Goal: Complete application form

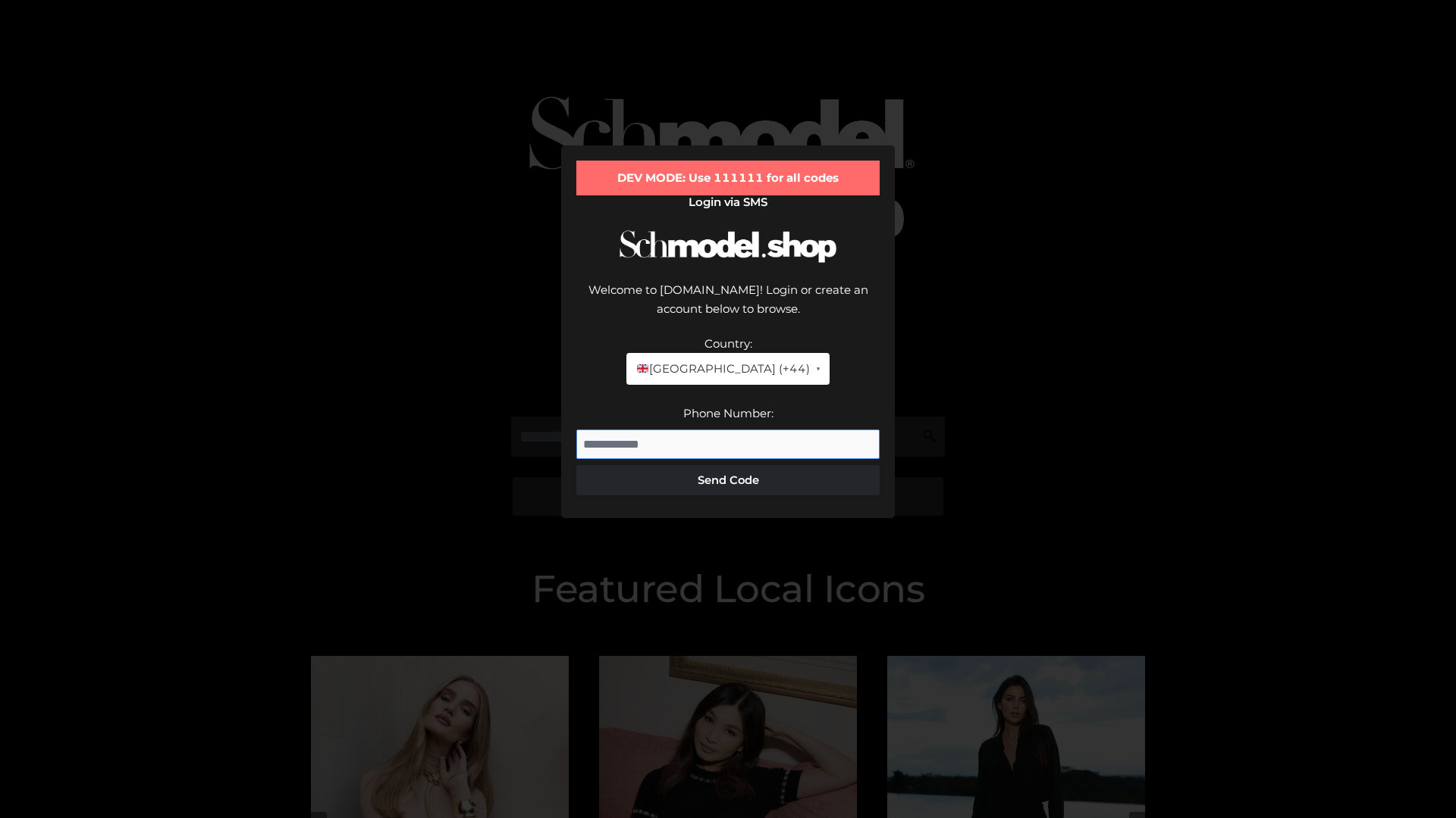
click at [728, 429] on input "Phone Number:" at bounding box center [728, 444] width 303 height 31
type input "**********"
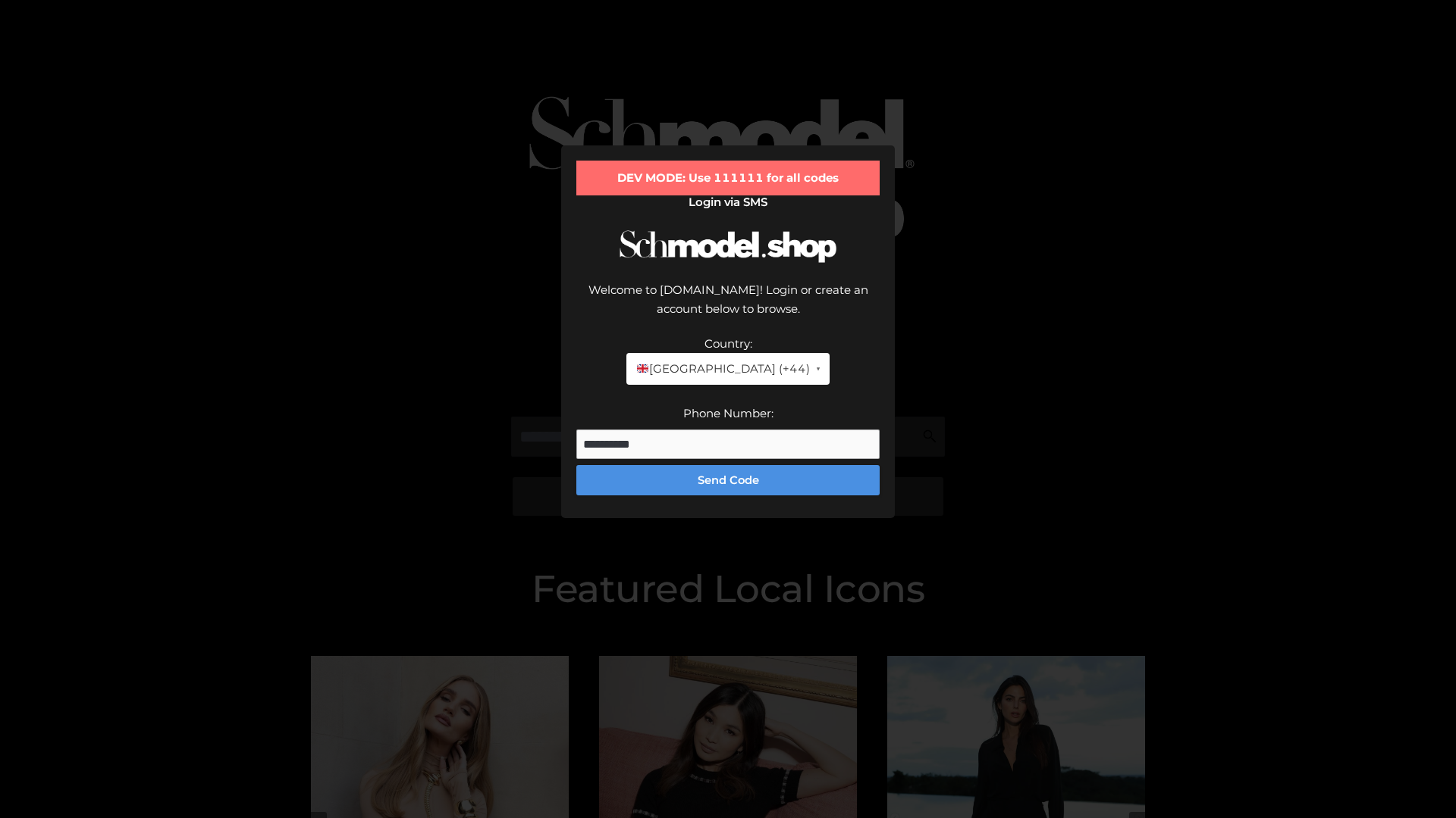
click at [728, 465] on button "Send Code" at bounding box center [728, 480] width 303 height 31
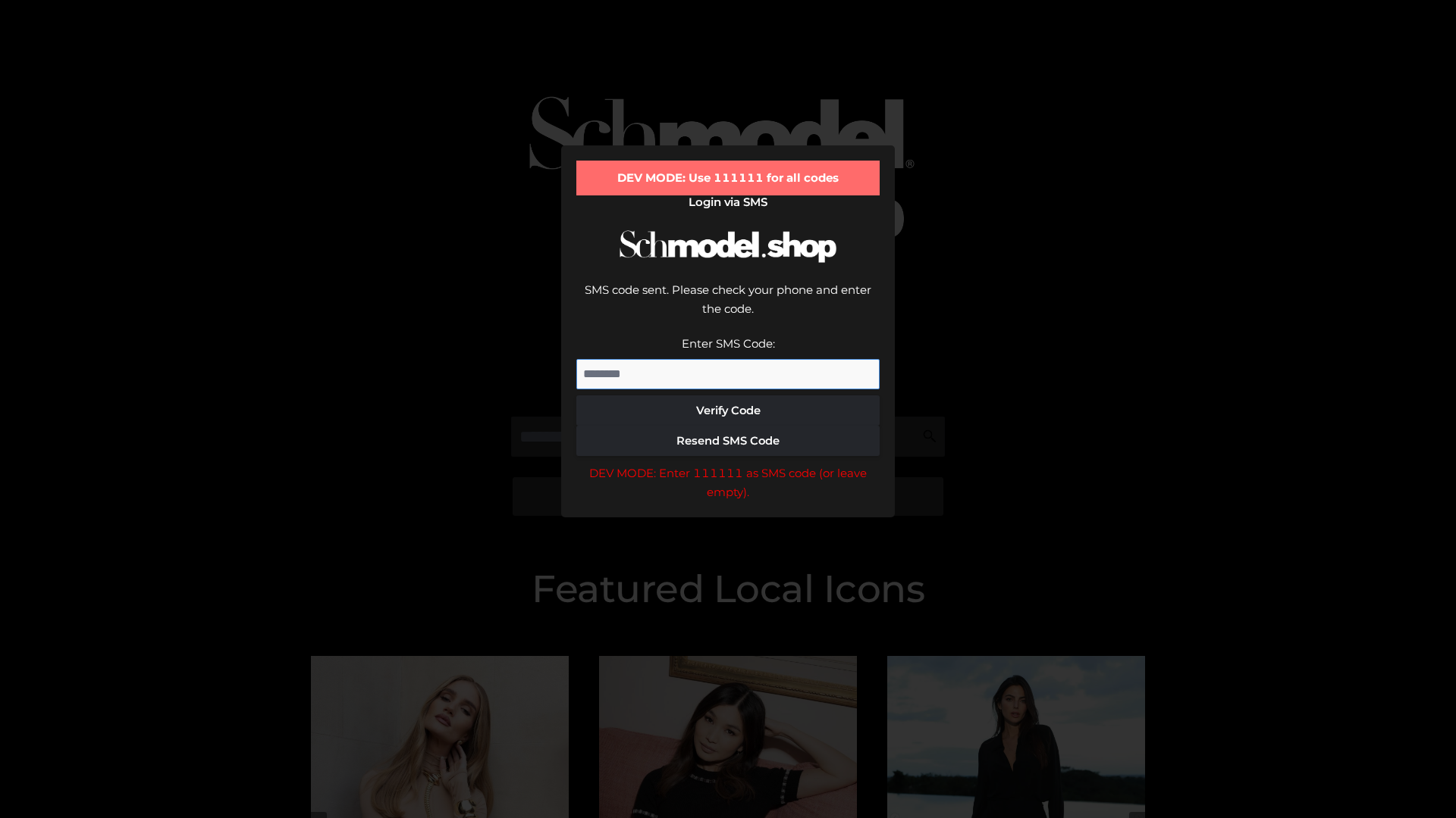
click at [728, 359] on input "Enter SMS Code:" at bounding box center [728, 374] width 303 height 31
type input "******"
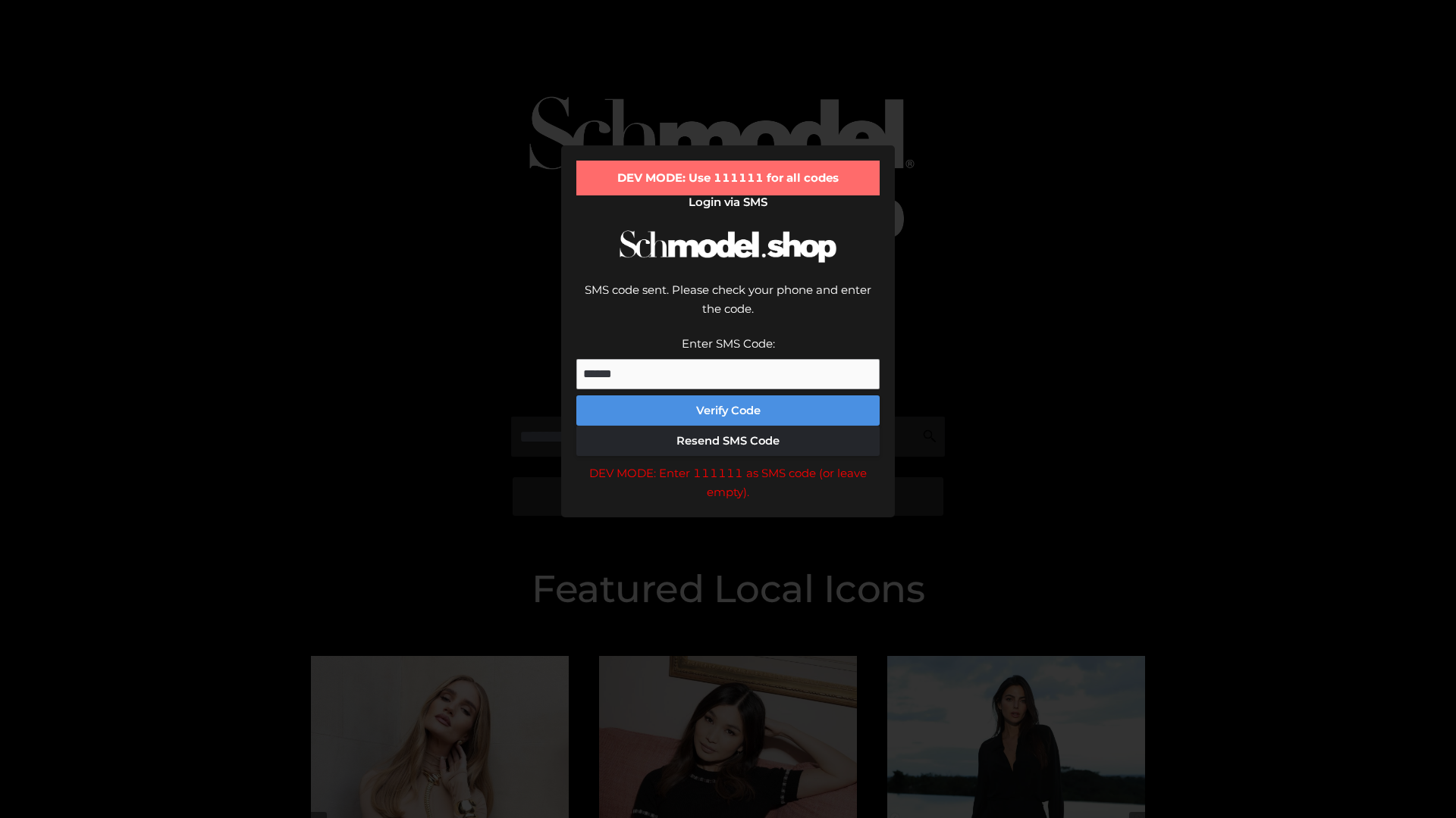
click at [728, 396] on button "Verify Code" at bounding box center [728, 410] width 303 height 31
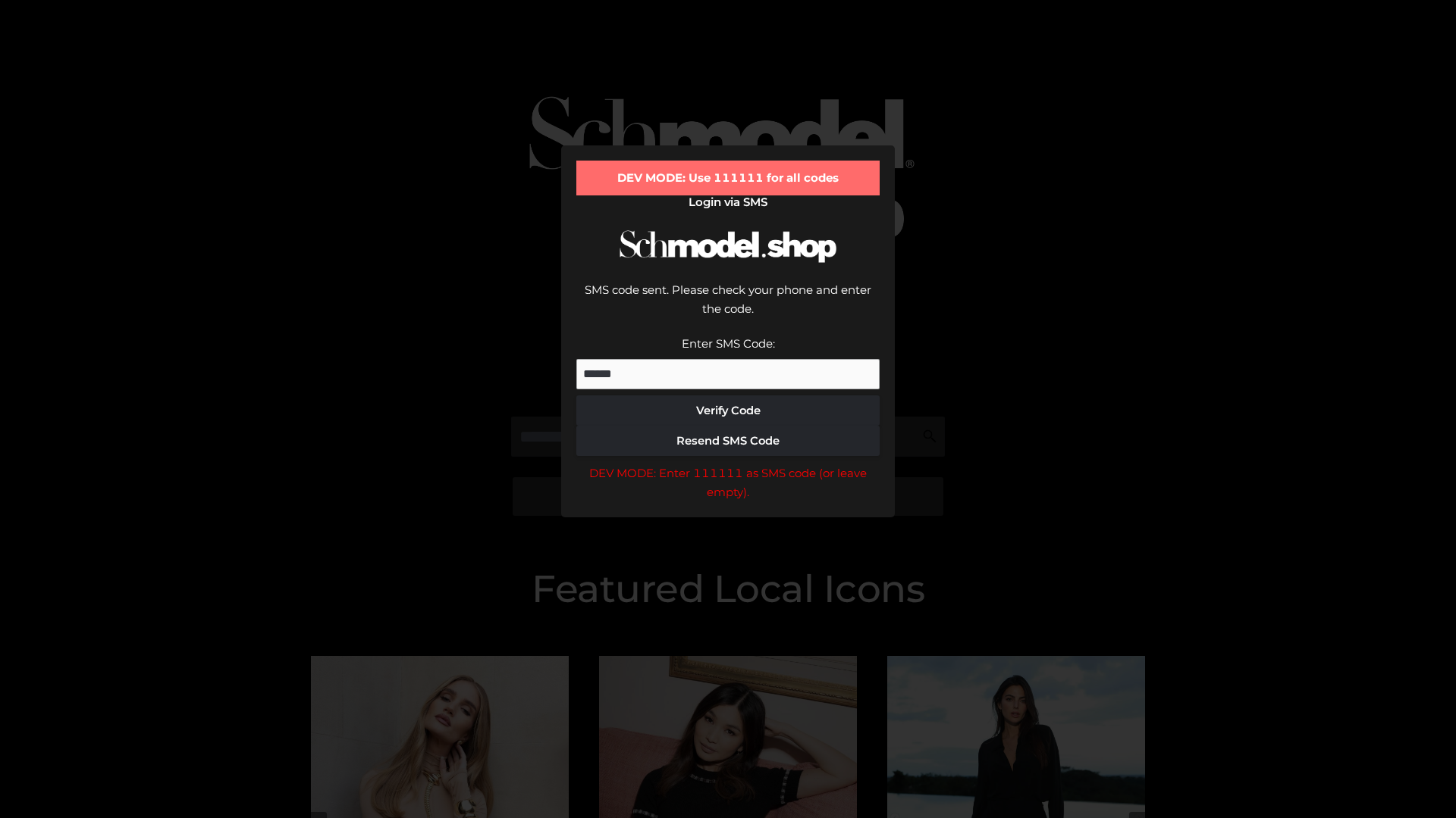
click at [728, 464] on div "DEV MODE: Enter 111111 as SMS code (or leave empty)." at bounding box center [728, 483] width 303 height 39
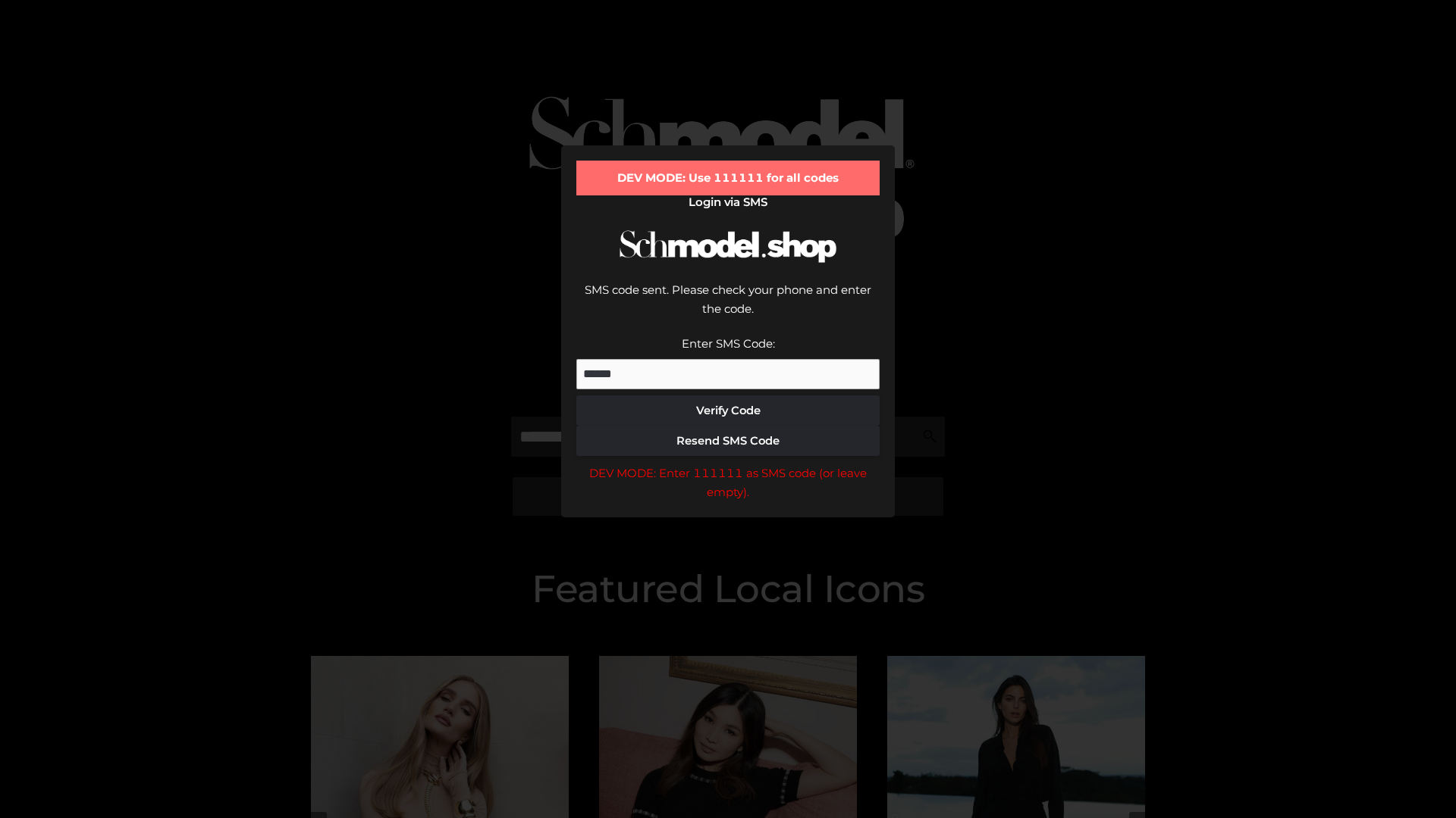
click at [728, 464] on div "DEV MODE: Enter 111111 as SMS code (or leave empty)." at bounding box center [728, 483] width 303 height 39
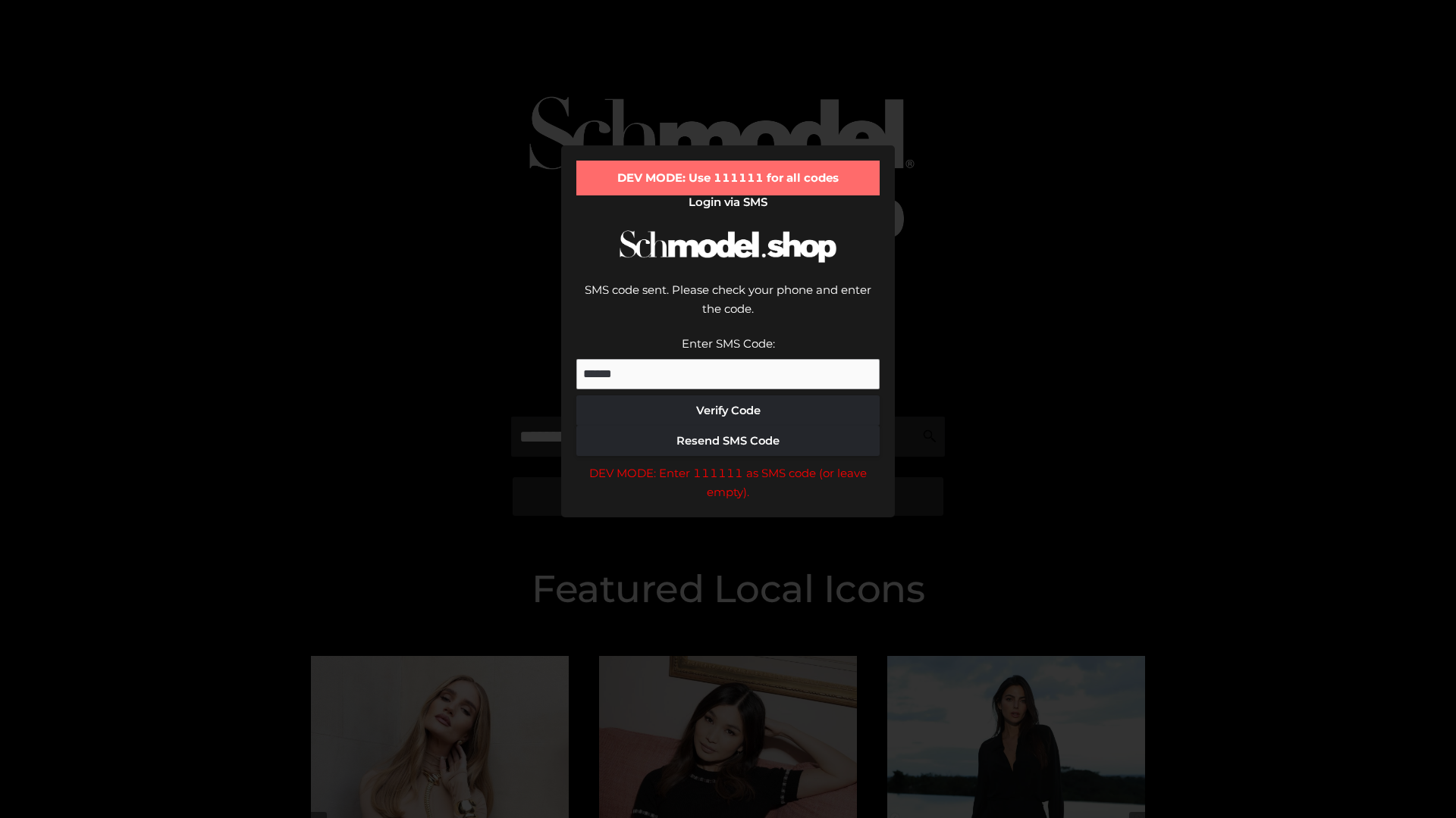
click at [728, 464] on div "DEV MODE: Enter 111111 as SMS code (or leave empty)." at bounding box center [728, 483] width 303 height 39
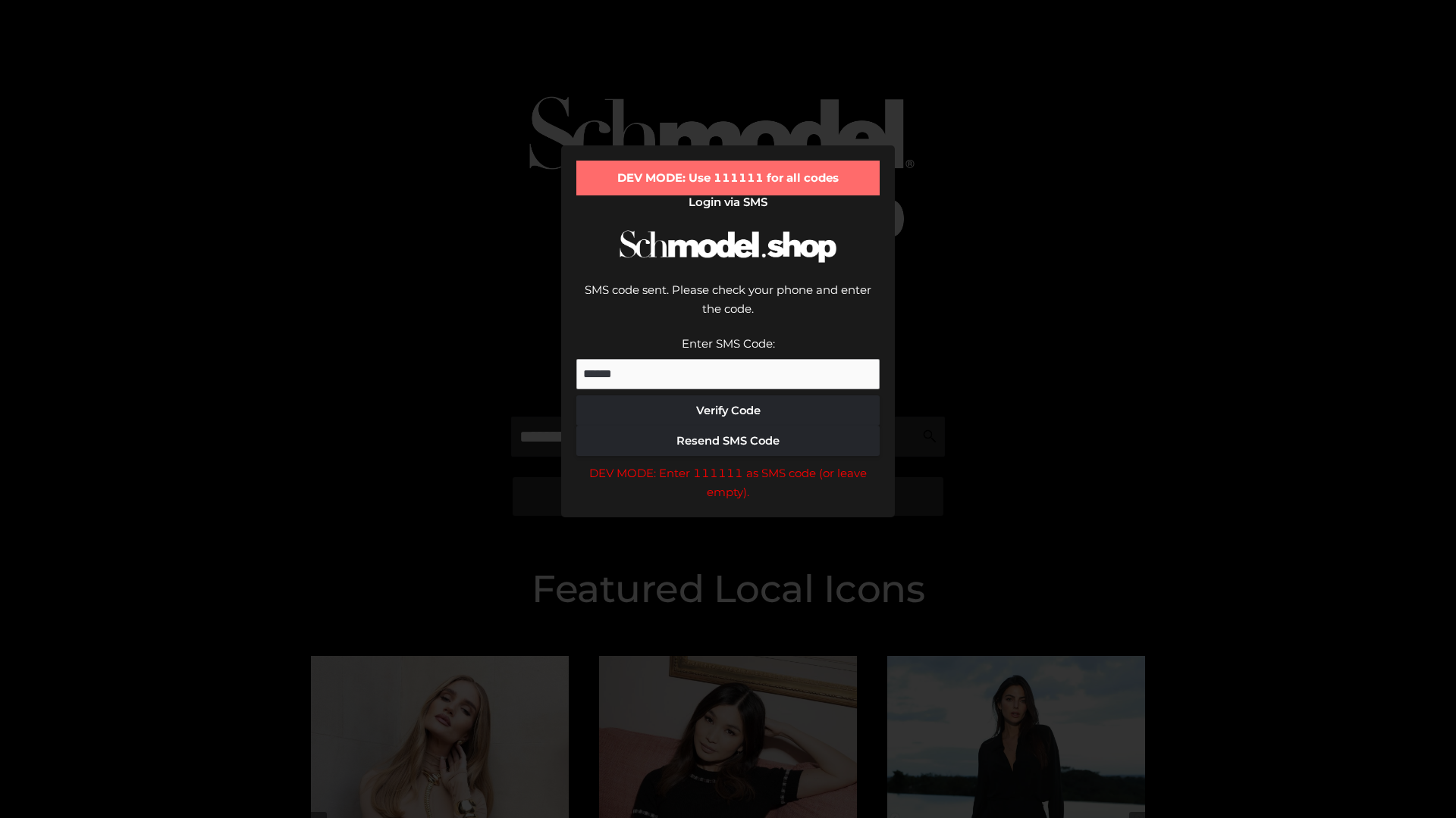
click at [728, 464] on div "DEV MODE: Enter 111111 as SMS code (or leave empty)." at bounding box center [728, 483] width 303 height 39
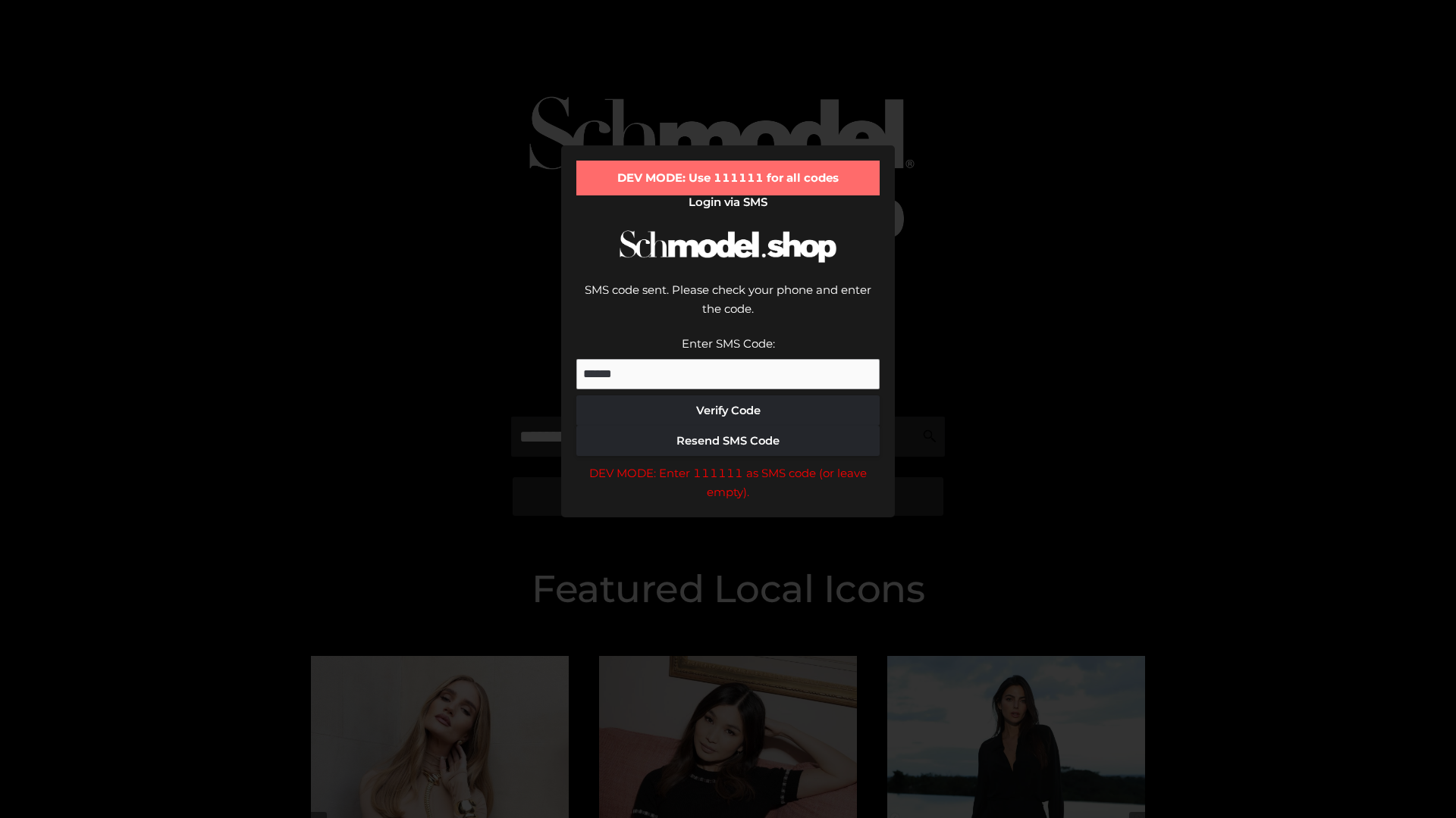
click at [728, 464] on div "DEV MODE: Enter 111111 as SMS code (or leave empty)." at bounding box center [728, 483] width 303 height 39
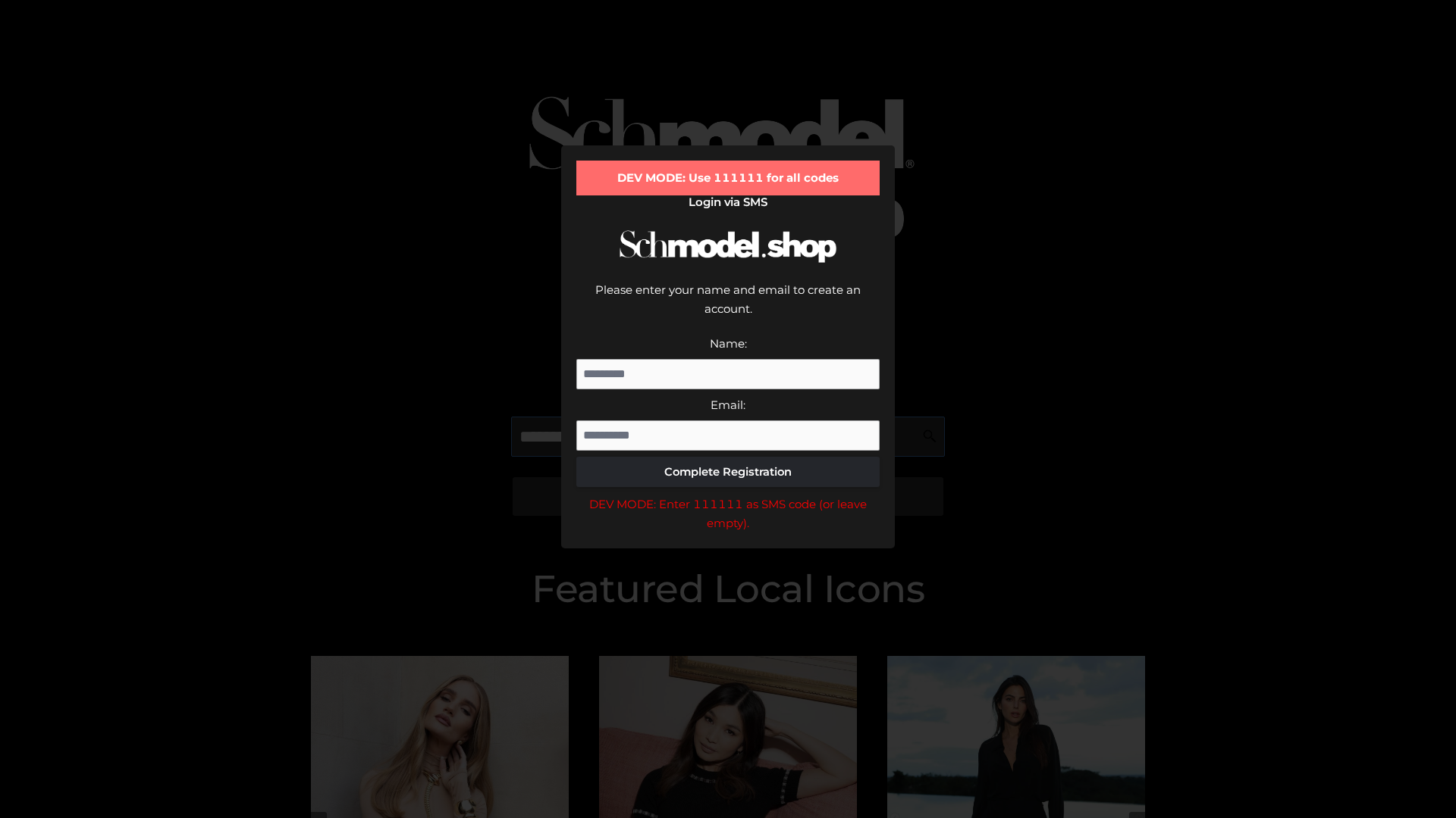
scroll to position [0, 23]
click at [728, 495] on div "DEV MODE: Enter 111111 as SMS code (or leave empty)." at bounding box center [728, 514] width 303 height 39
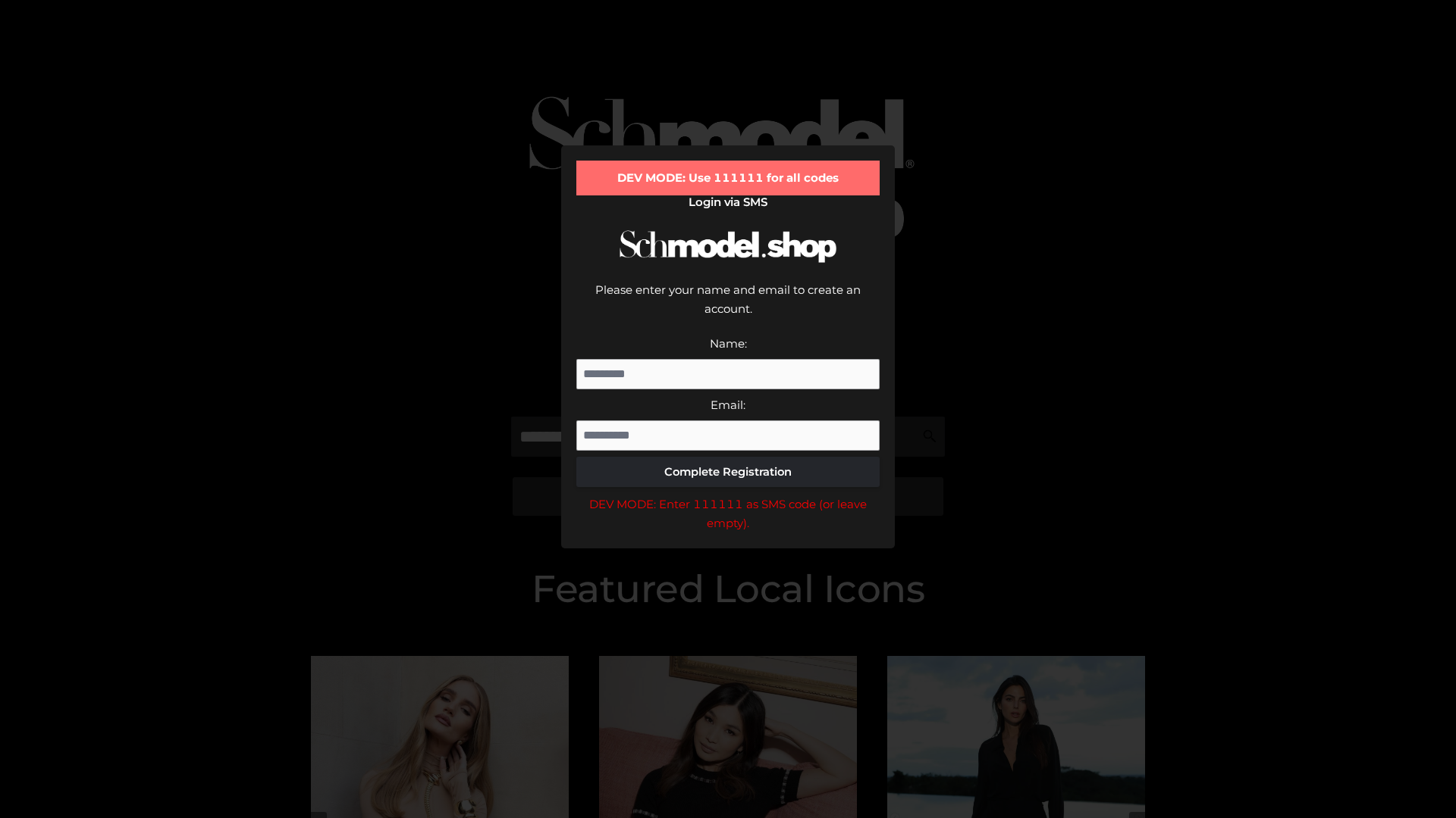
click at [728, 495] on div "DEV MODE: Enter 111111 as SMS code (or leave empty)." at bounding box center [728, 514] width 303 height 39
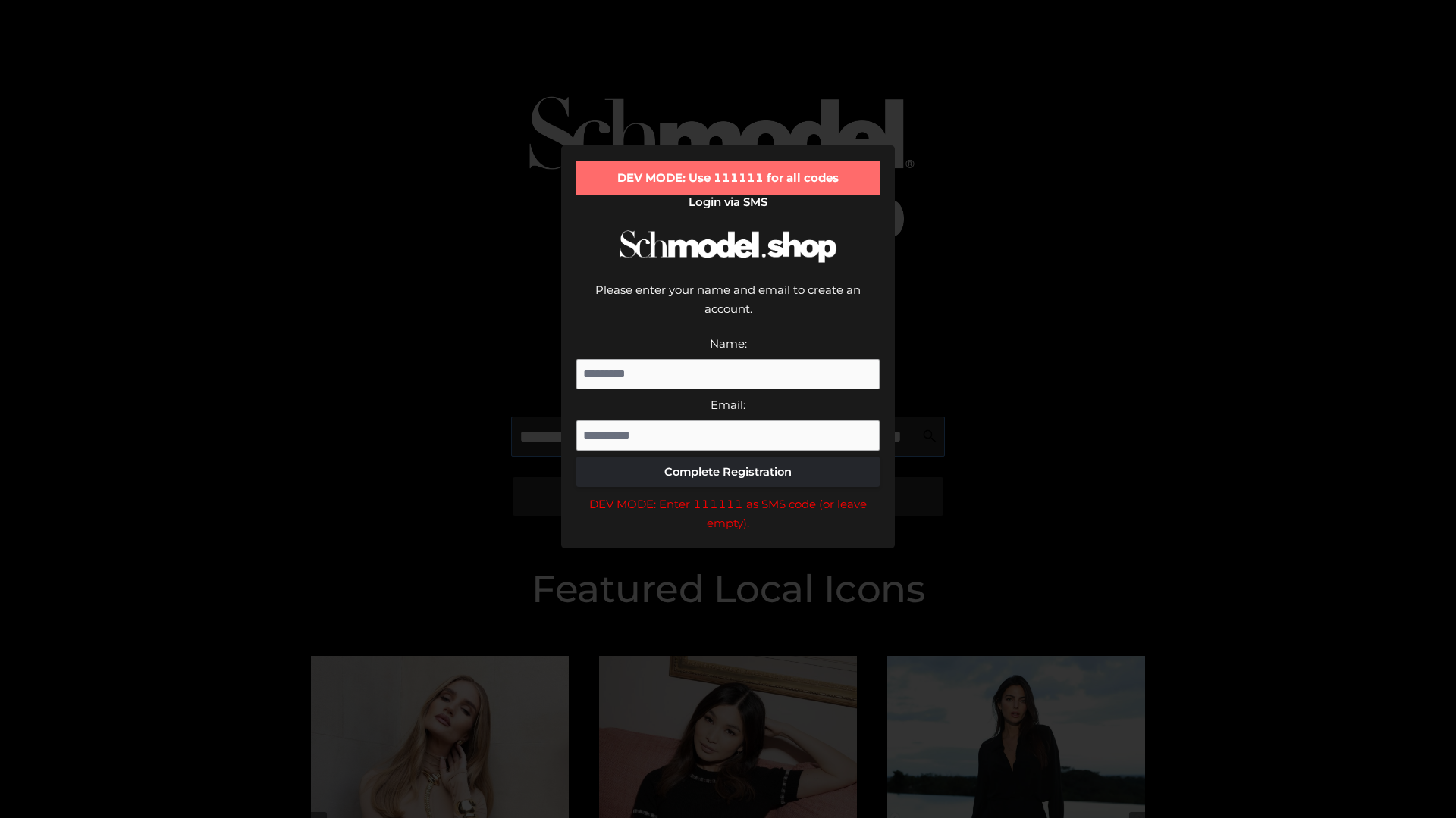
scroll to position [0, 111]
click at [728, 495] on div "DEV MODE: Enter 111111 as SMS code (or leave empty)." at bounding box center [728, 514] width 303 height 39
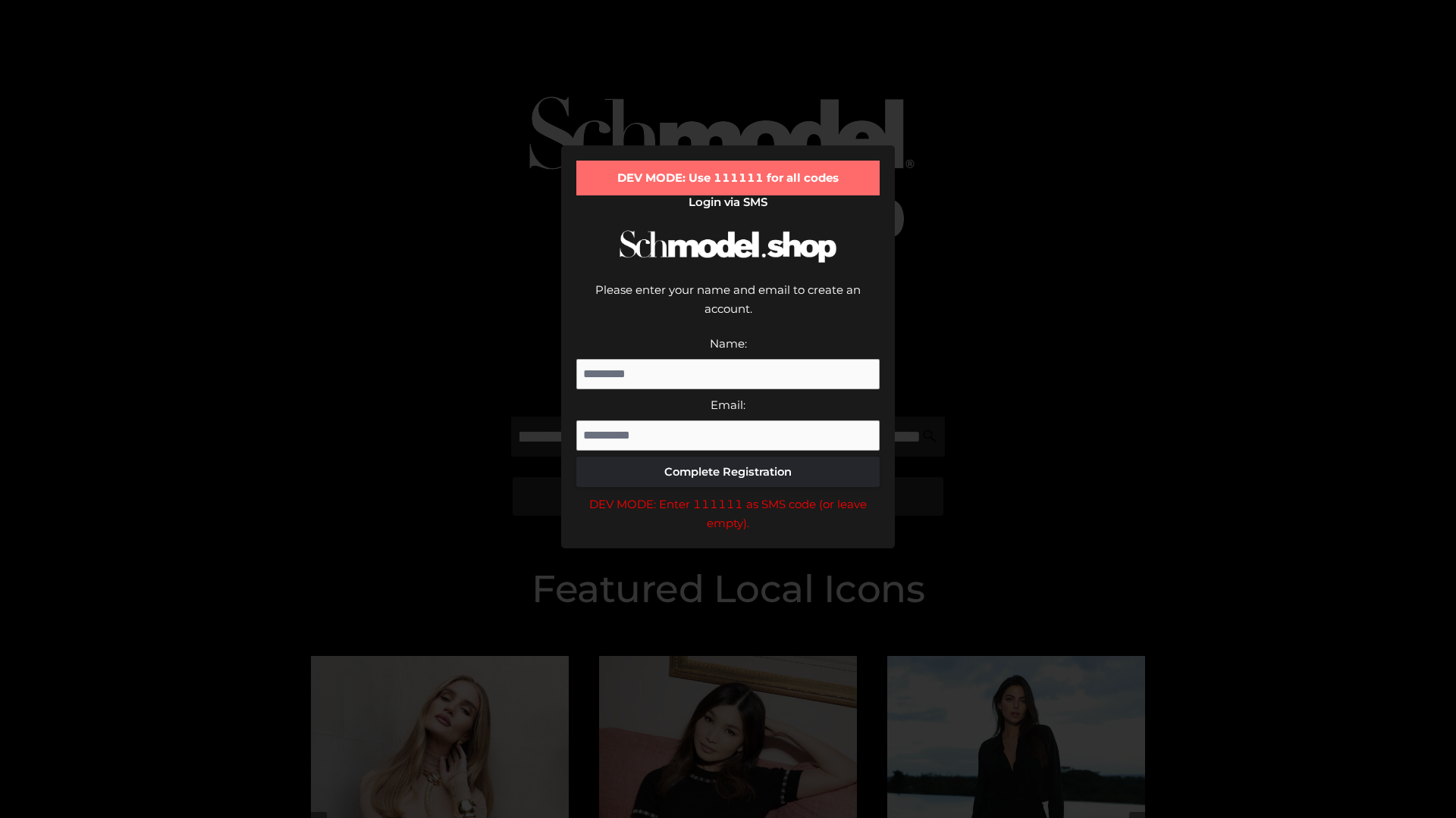
click at [728, 495] on div "DEV MODE: Enter 111111 as SMS code (or leave empty)." at bounding box center [728, 514] width 303 height 39
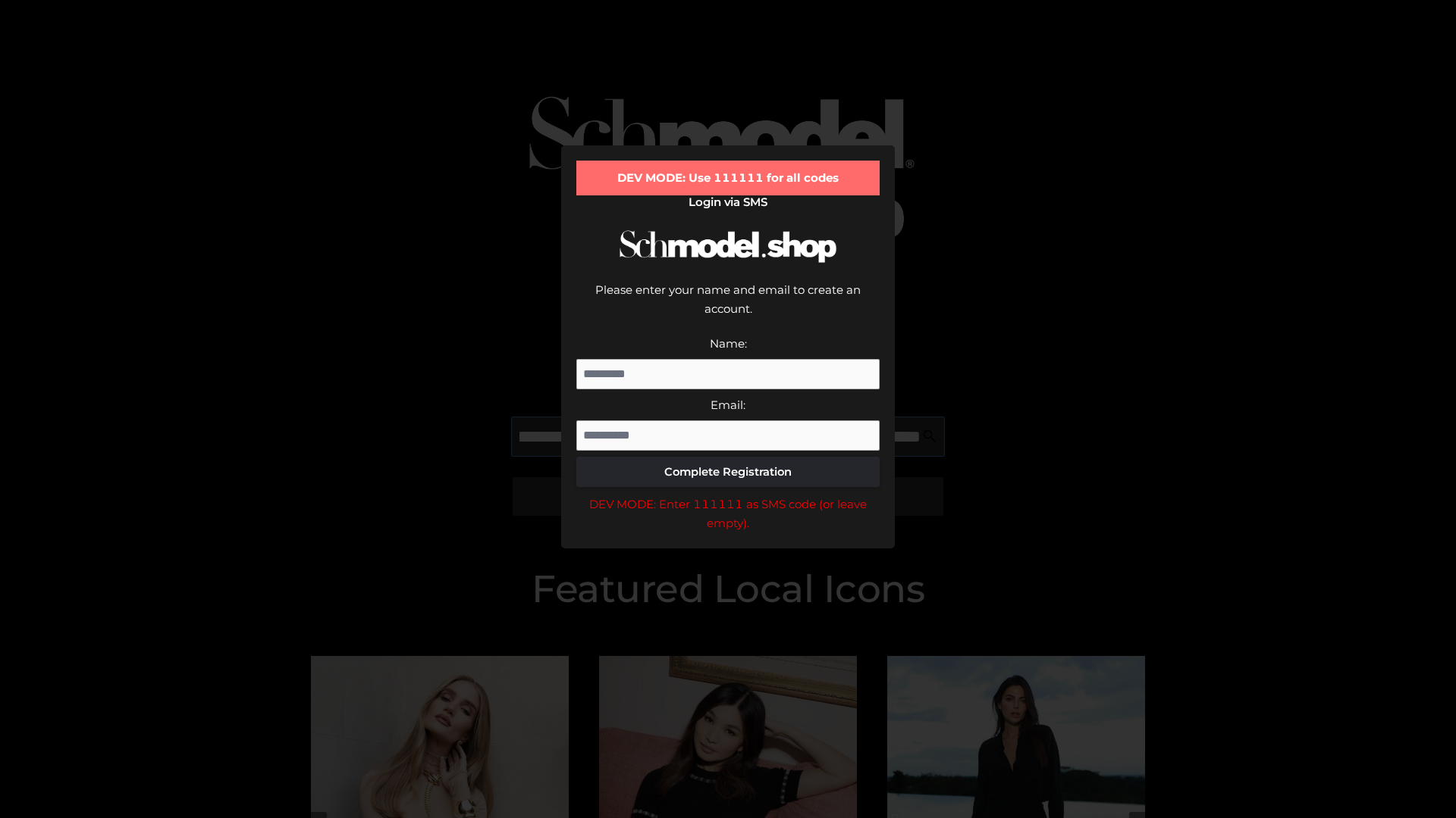
scroll to position [0, 202]
click at [728, 495] on div "DEV MODE: Enter 111111 as SMS code (or leave empty)." at bounding box center [728, 514] width 303 height 39
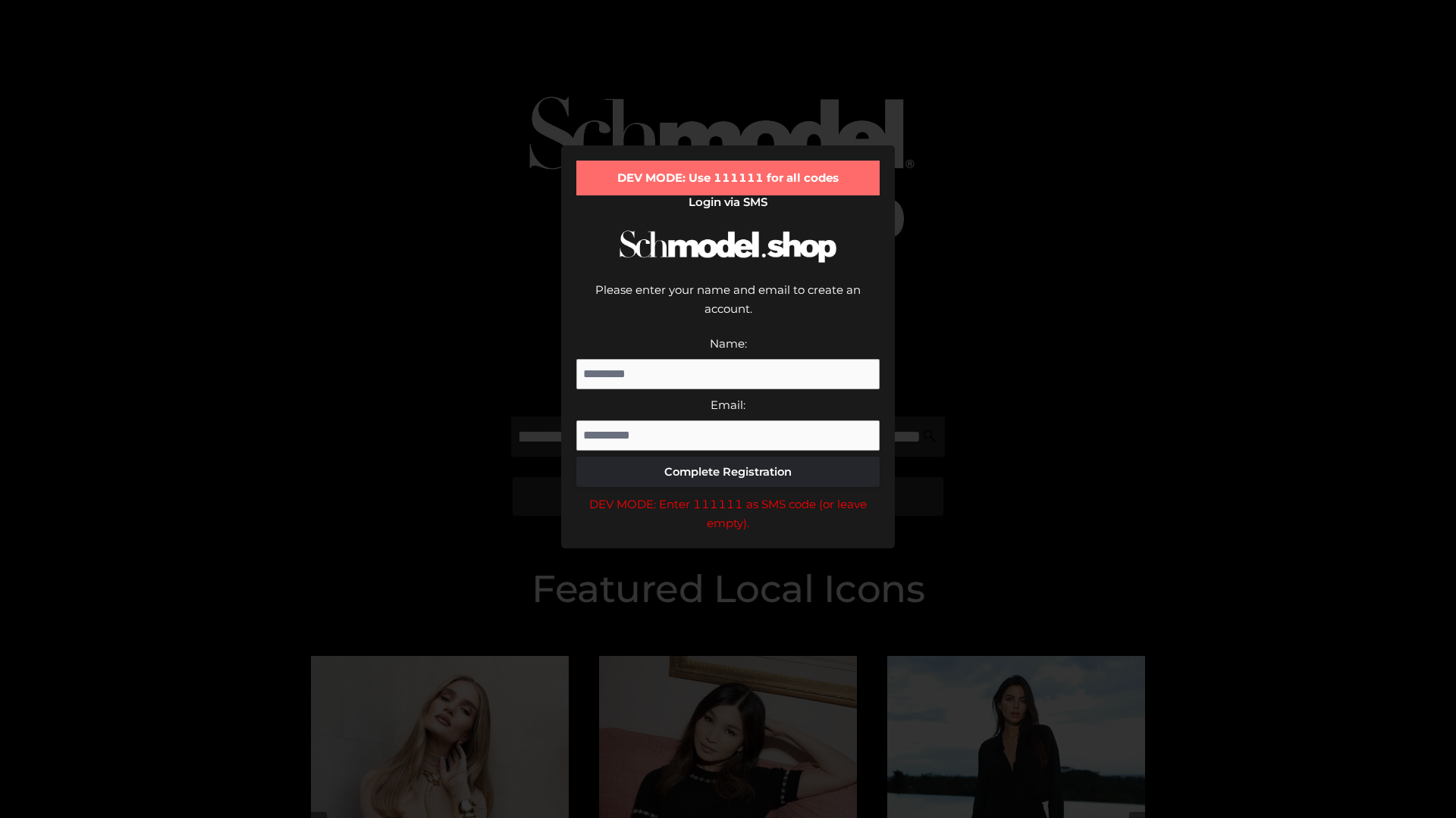
click at [728, 495] on div "DEV MODE: Enter 111111 as SMS code (or leave empty)." at bounding box center [728, 514] width 303 height 39
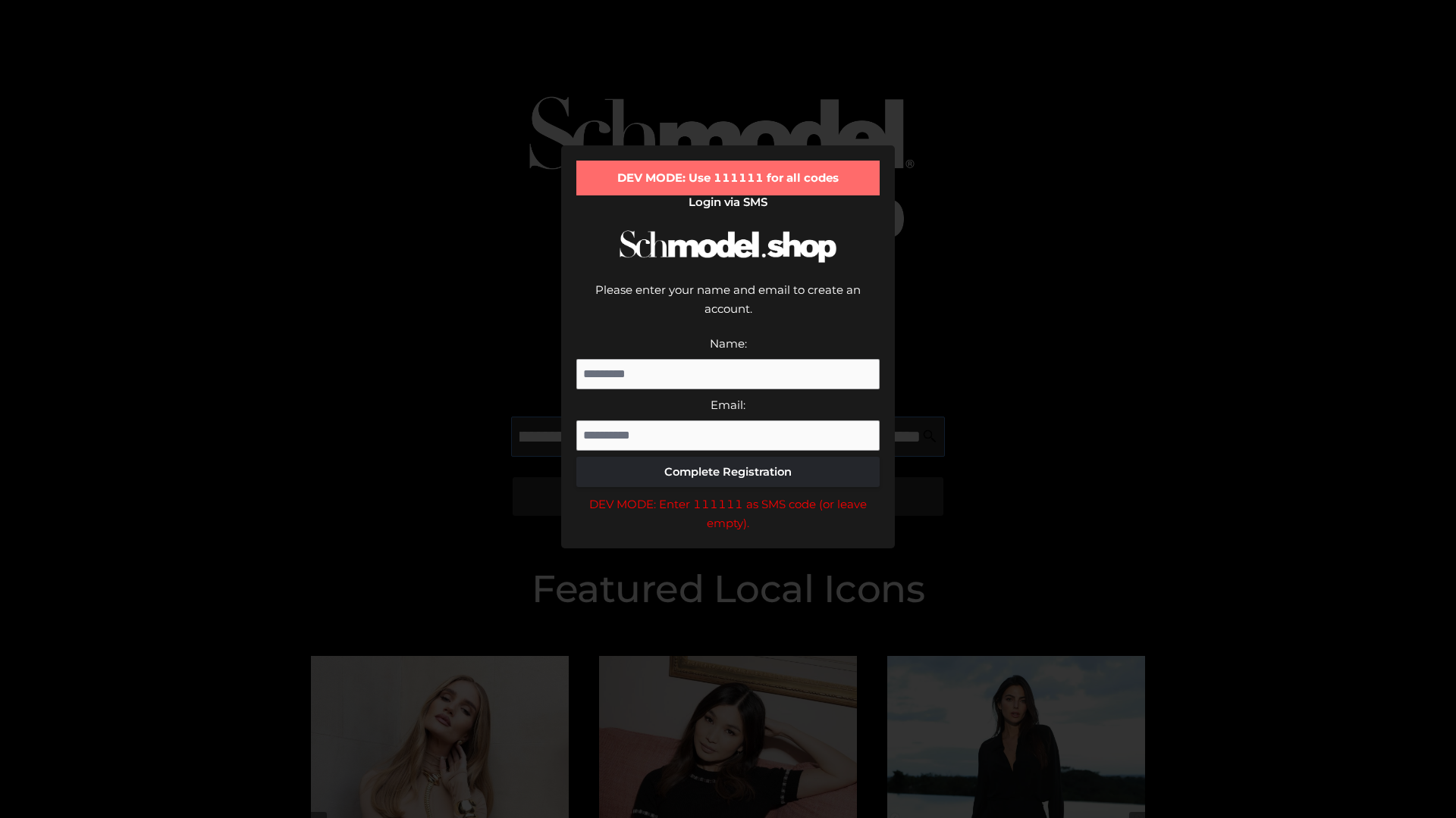
scroll to position [0, 298]
click at [728, 495] on div "DEV MODE: Enter 111111 as SMS code (or leave empty)." at bounding box center [728, 514] width 303 height 39
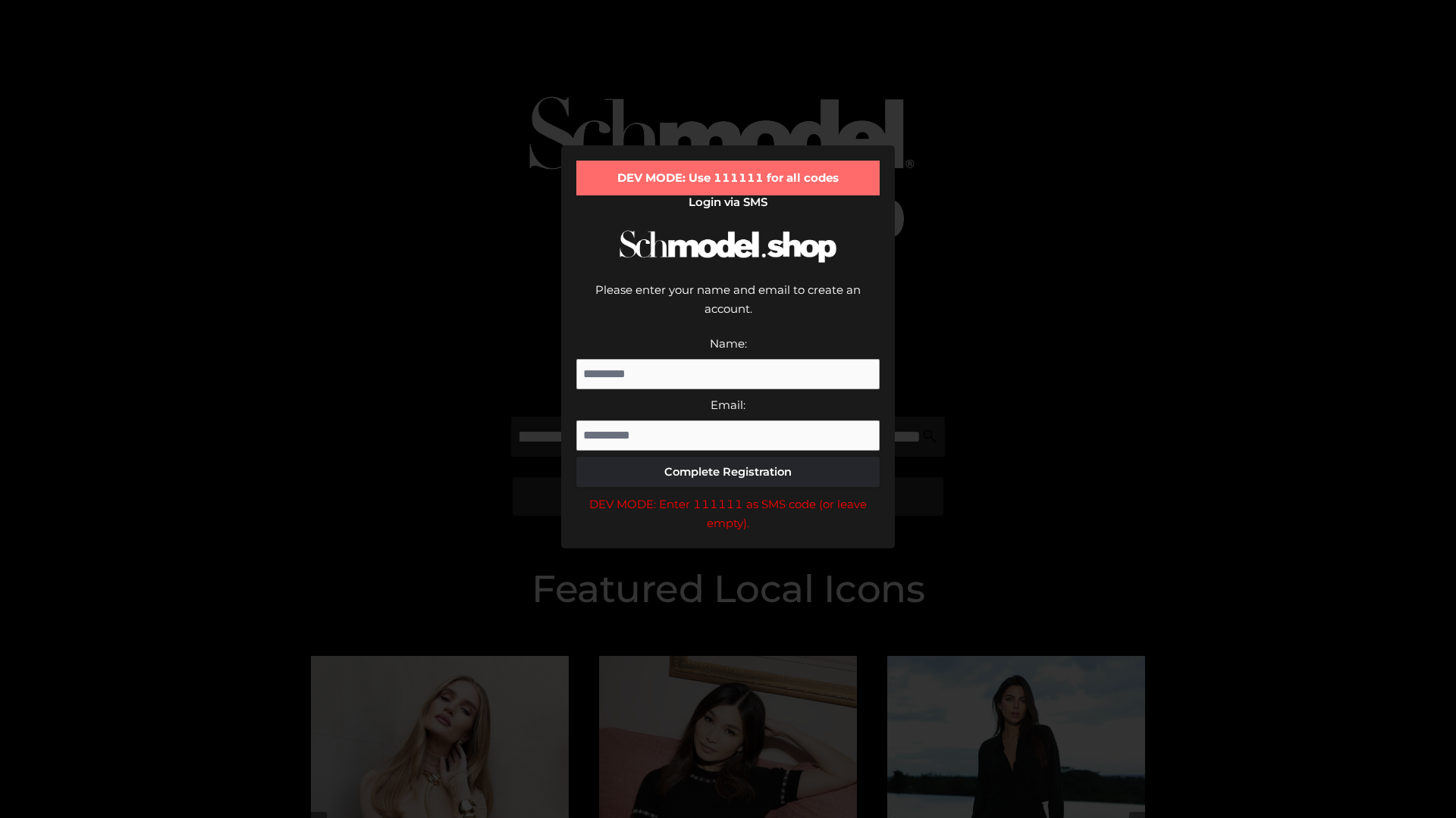
click at [728, 495] on div "DEV MODE: Enter 111111 as SMS code (or leave empty)." at bounding box center [728, 514] width 303 height 39
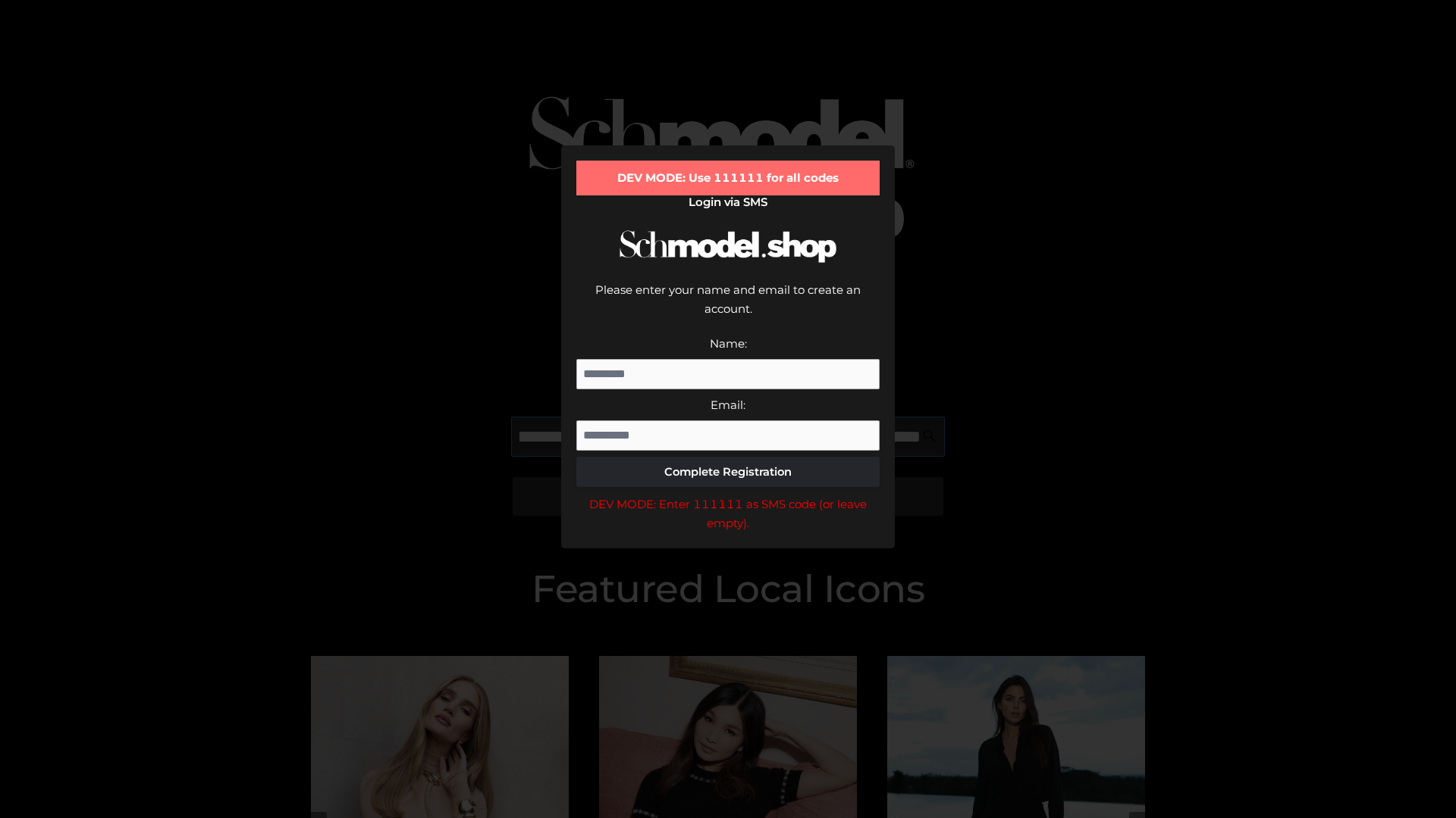
scroll to position [0, 385]
click at [728, 495] on div "DEV MODE: Enter 111111 as SMS code (or leave empty)." at bounding box center [728, 514] width 303 height 39
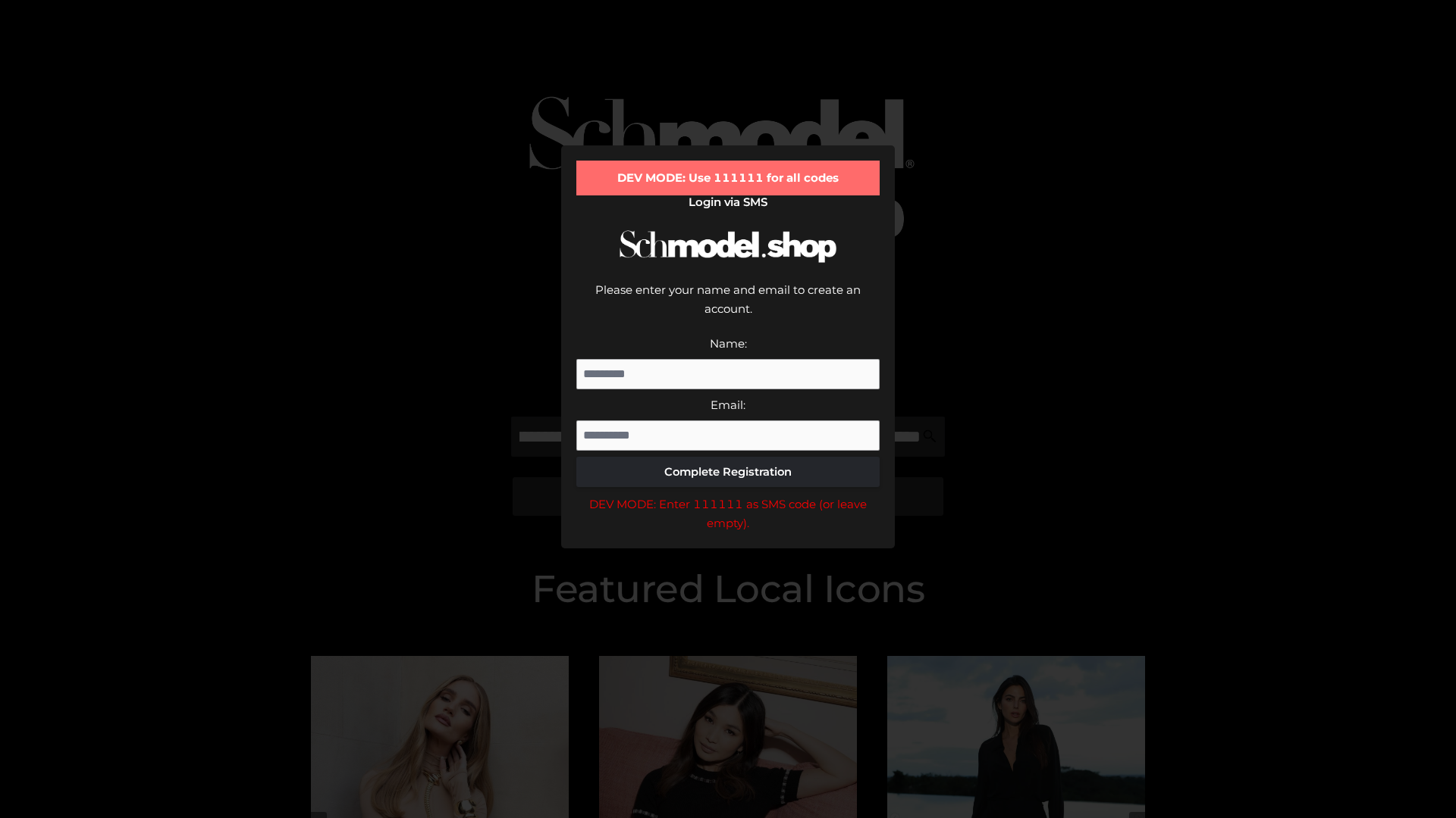
click at [728, 495] on div "DEV MODE: Enter 111111 as SMS code (or leave empty)." at bounding box center [728, 514] width 303 height 39
type input "**********"
